Goal: Information Seeking & Learning: Find specific page/section

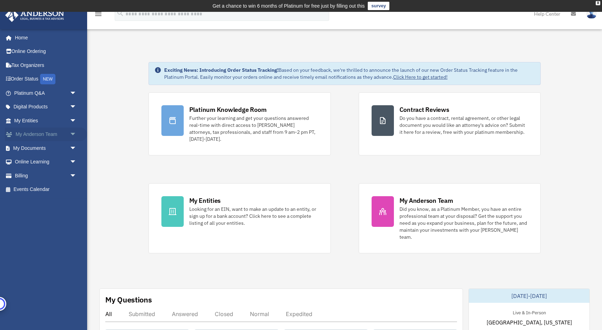
click at [32, 137] on link "My Anderson Team arrow_drop_down" at bounding box center [46, 135] width 82 height 14
click at [70, 134] on span "arrow_drop_down" at bounding box center [77, 135] width 14 height 14
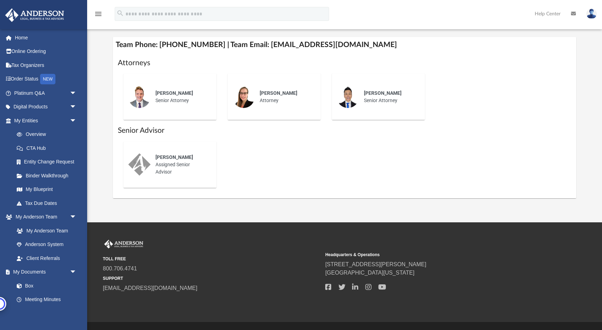
scroll to position [272, 0]
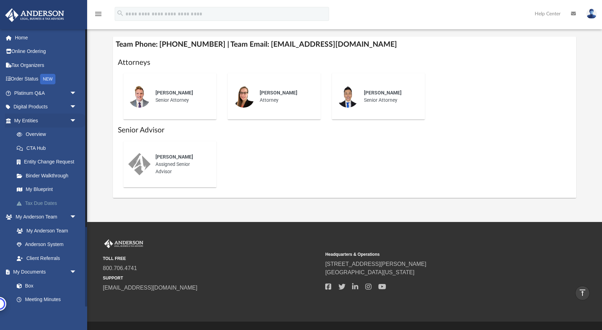
click at [38, 206] on link "Tax Due Dates" at bounding box center [48, 203] width 77 height 14
